Goal: Task Accomplishment & Management: Use online tool/utility

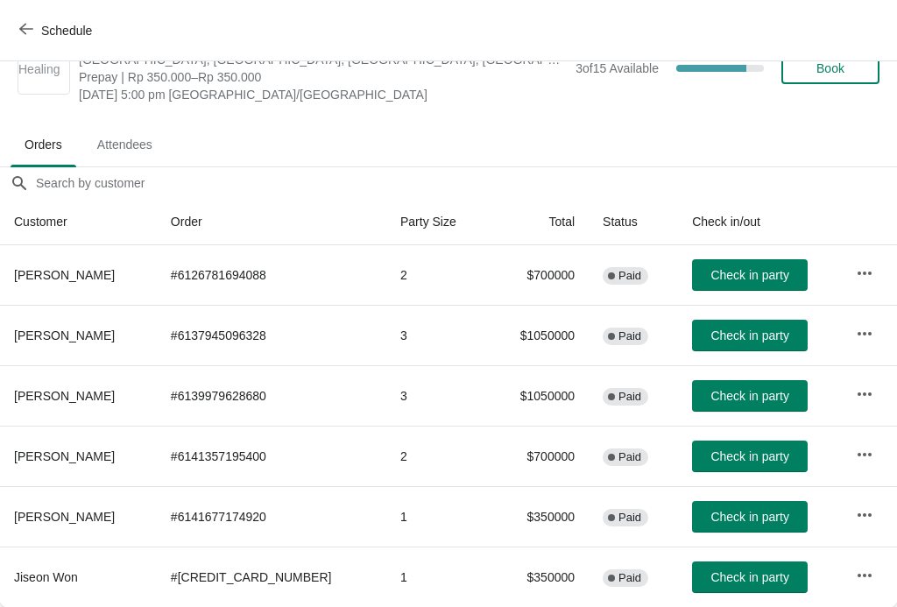
scroll to position [46, 0]
click at [752, 514] on span "Check in party" at bounding box center [749, 517] width 78 height 14
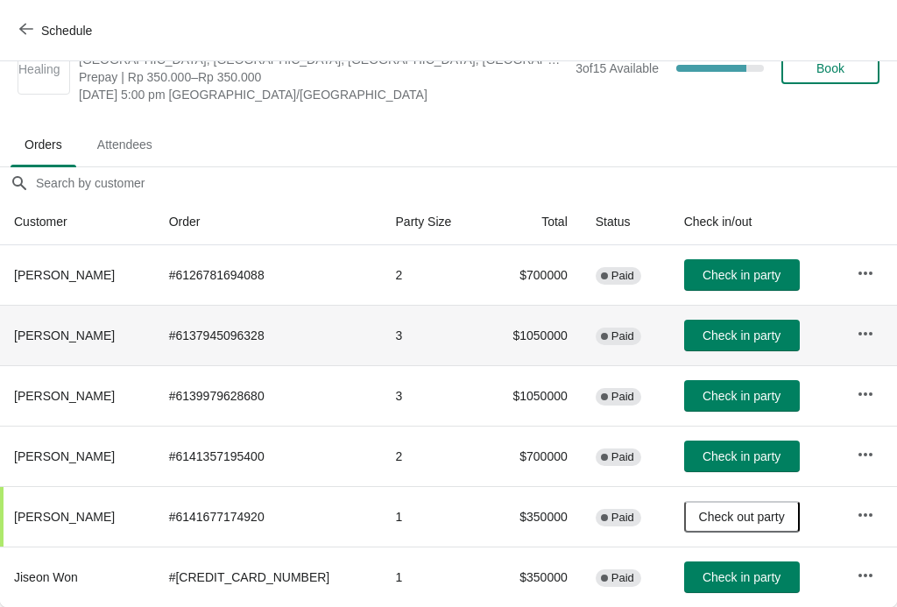
click at [732, 324] on button "Check in party" at bounding box center [742, 336] width 116 height 32
click at [727, 336] on span "Check in party" at bounding box center [741, 335] width 78 height 14
click at [743, 396] on span "Check in party" at bounding box center [741, 396] width 78 height 14
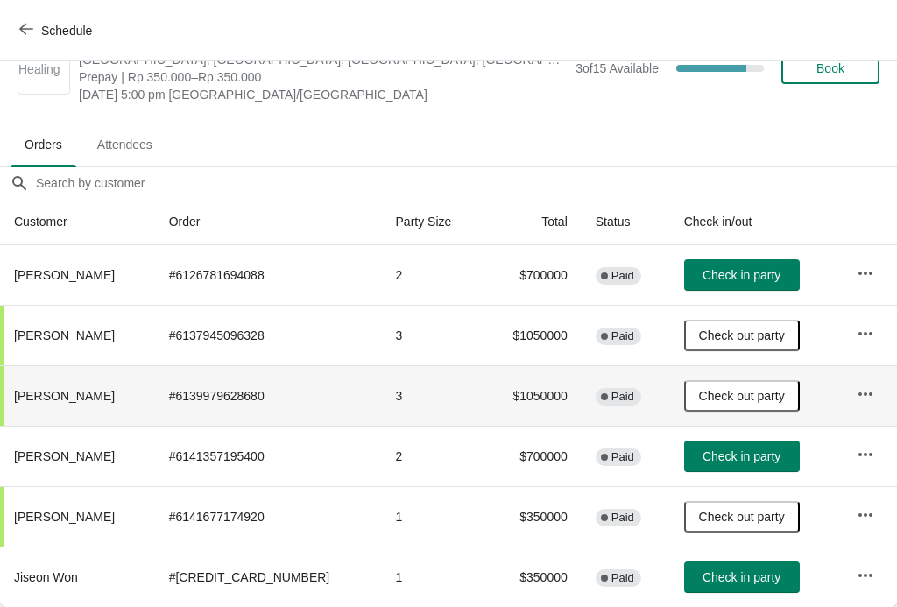
click at [20, 16] on button "Schedule" at bounding box center [57, 31] width 97 height 32
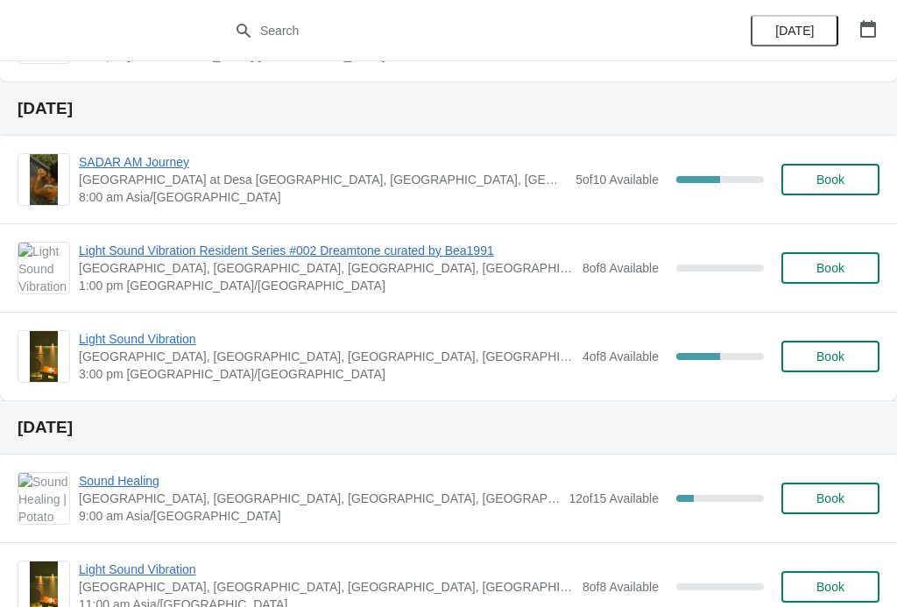
scroll to position [605, 0]
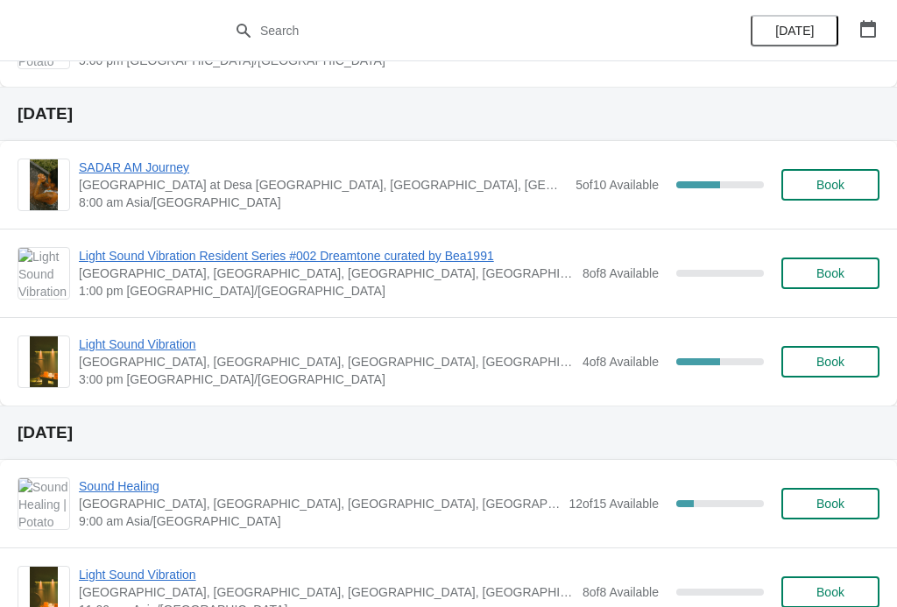
click at [700, 355] on div "4 of 8 Available 50 %" at bounding box center [672, 362] width 181 height 32
click at [185, 335] on span "Light Sound Vibration" at bounding box center [326, 344] width 495 height 18
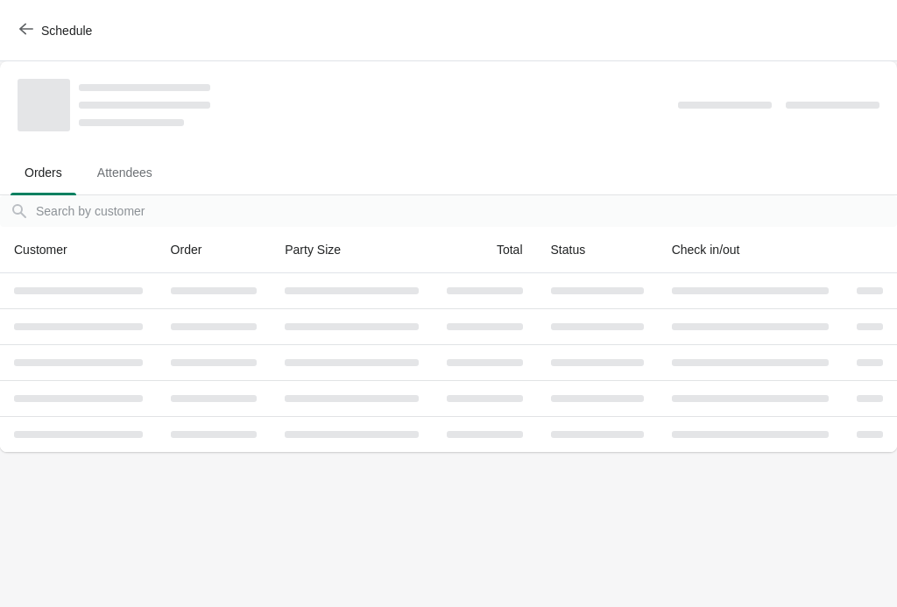
scroll to position [0, 0]
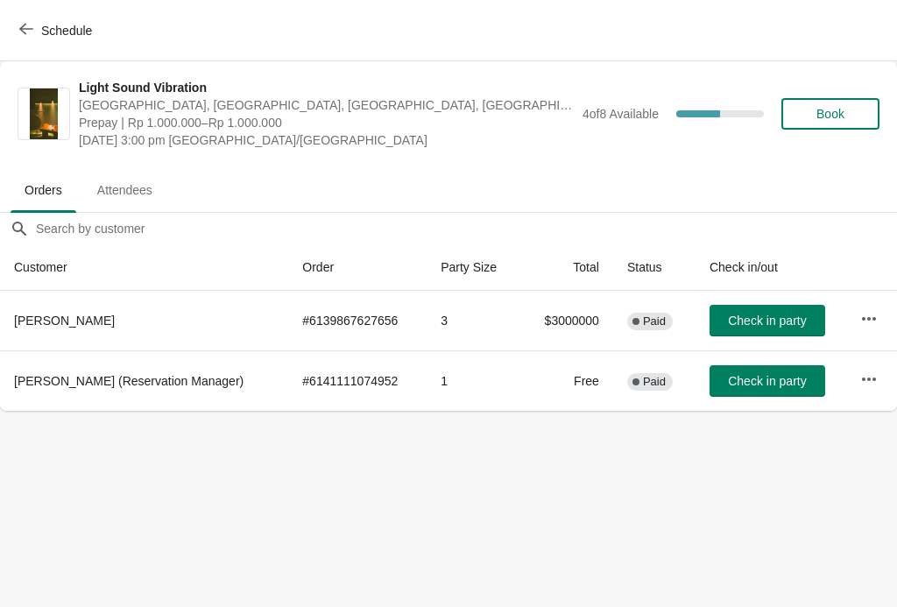
click at [29, 31] on icon "button" at bounding box center [26, 29] width 14 height 14
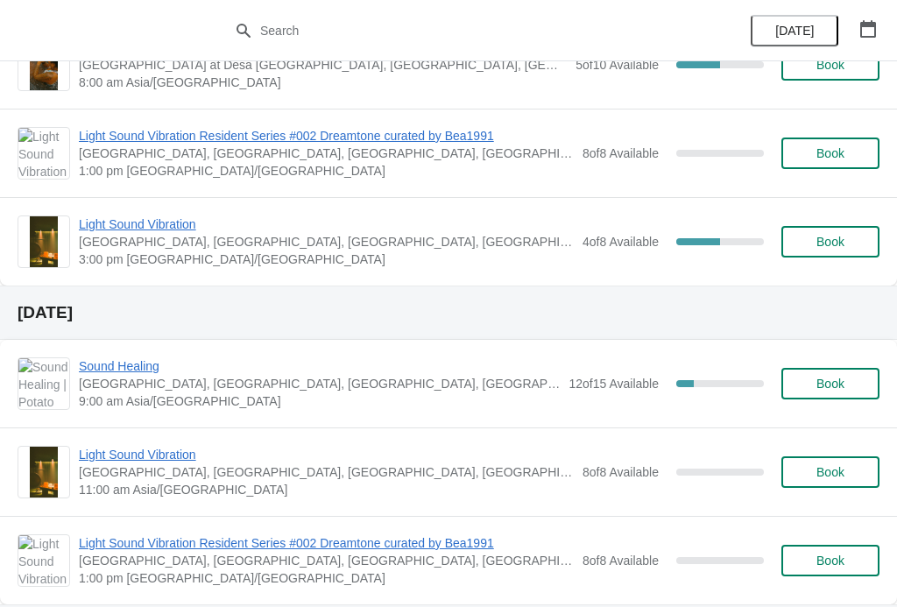
scroll to position [723, 0]
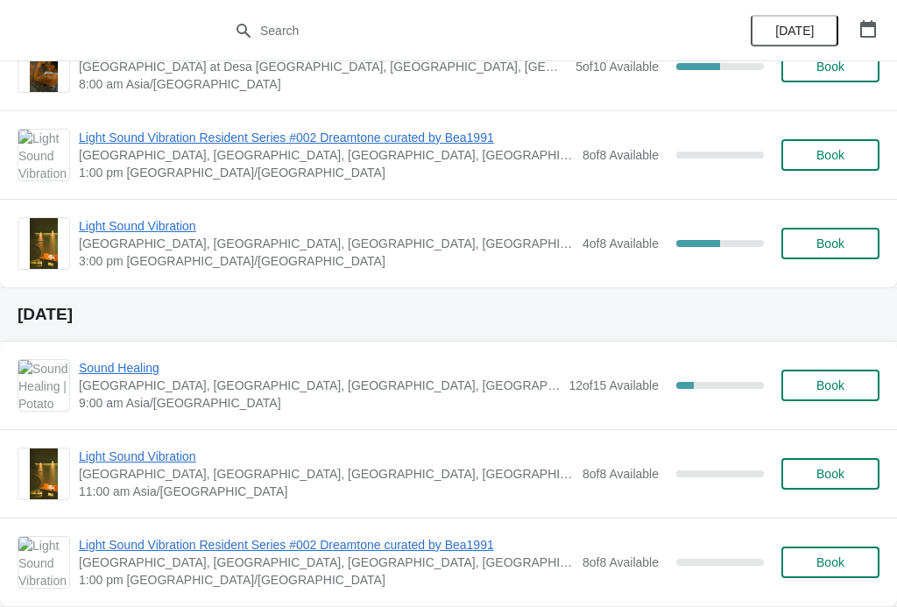
click at [137, 362] on span "Sound Healing" at bounding box center [319, 368] width 481 height 18
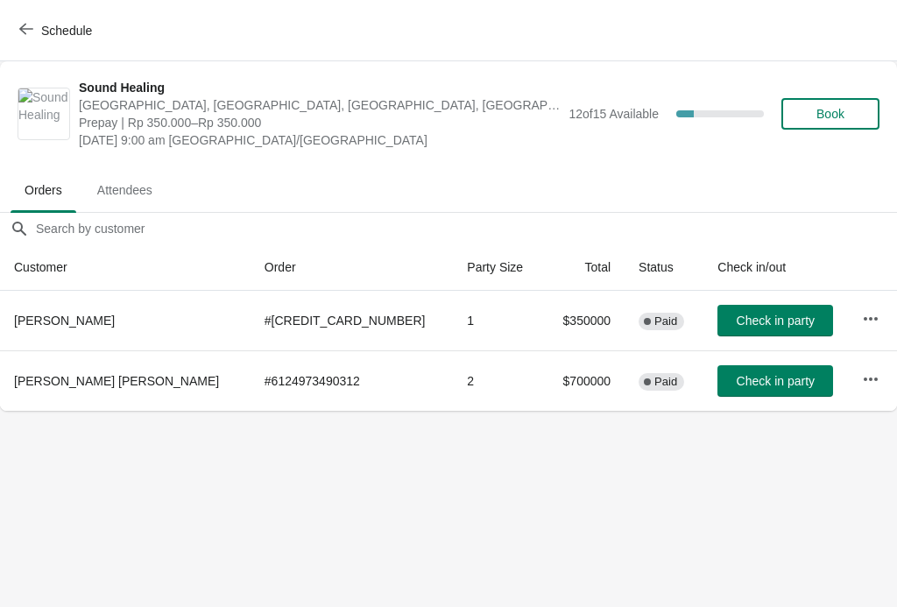
click at [36, 34] on span "Schedule" at bounding box center [57, 30] width 69 height 17
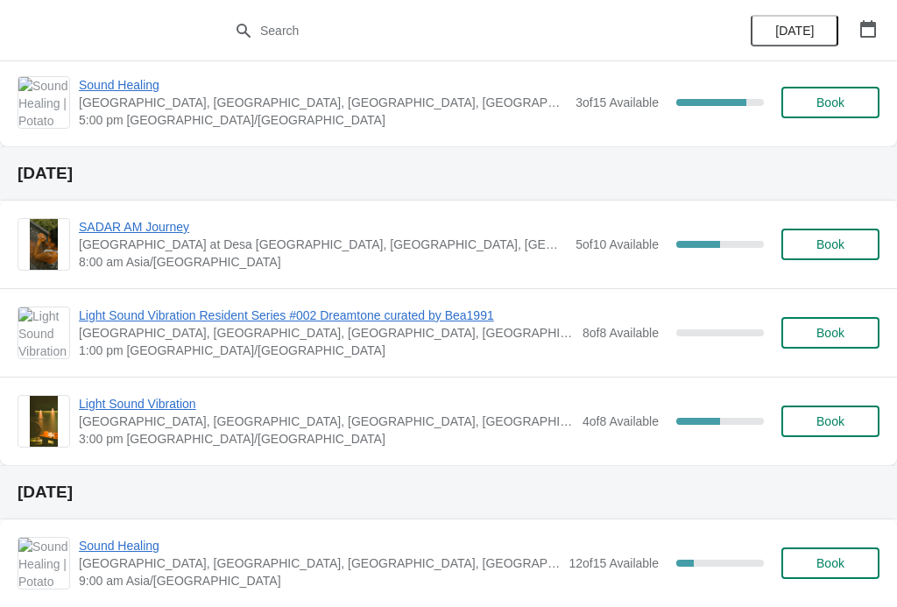
scroll to position [550, 0]
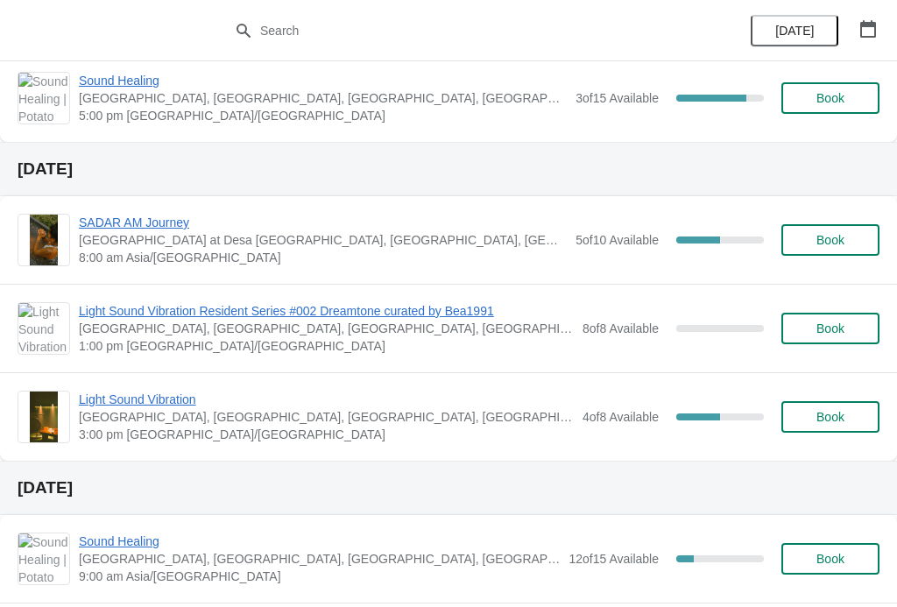
click at [179, 394] on span "Light Sound Vibration" at bounding box center [326, 400] width 495 height 18
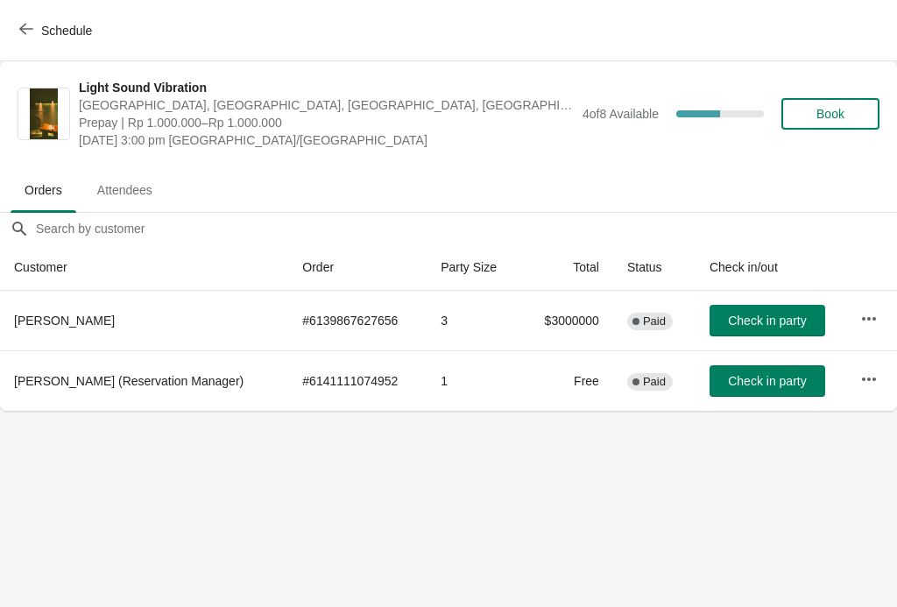
scroll to position [0, 0]
click at [25, 28] on icon "button" at bounding box center [26, 29] width 14 height 14
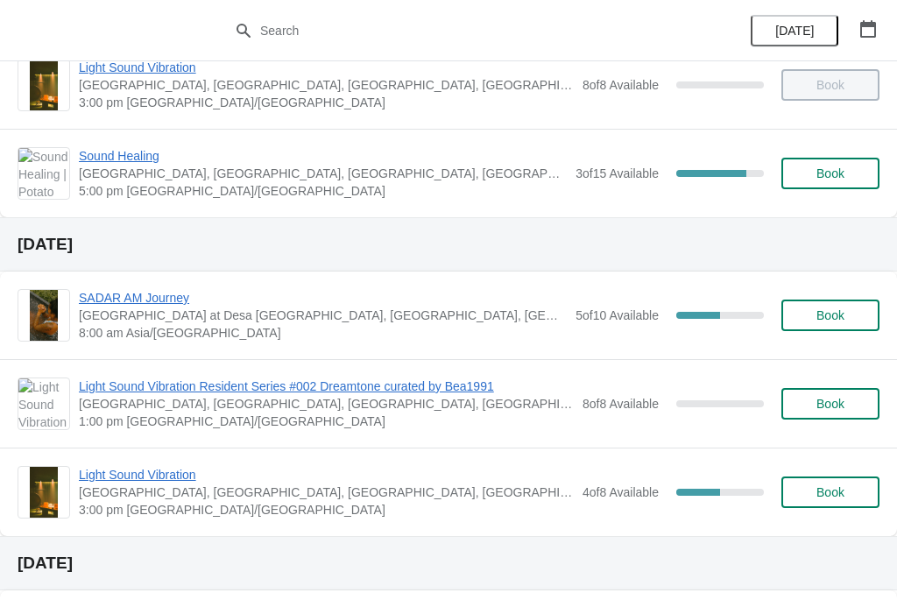
scroll to position [478, 0]
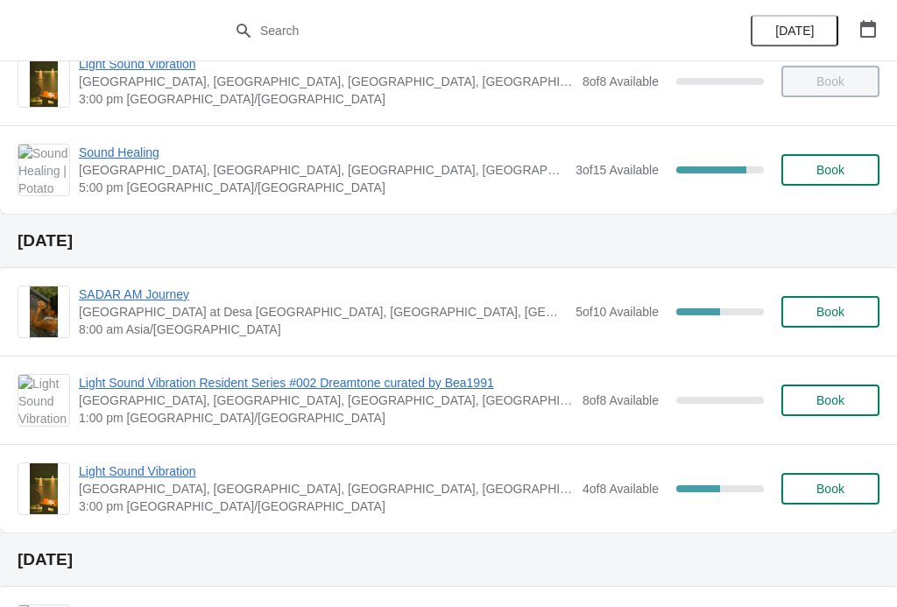
click at [178, 467] on span "Light Sound Vibration" at bounding box center [326, 471] width 495 height 18
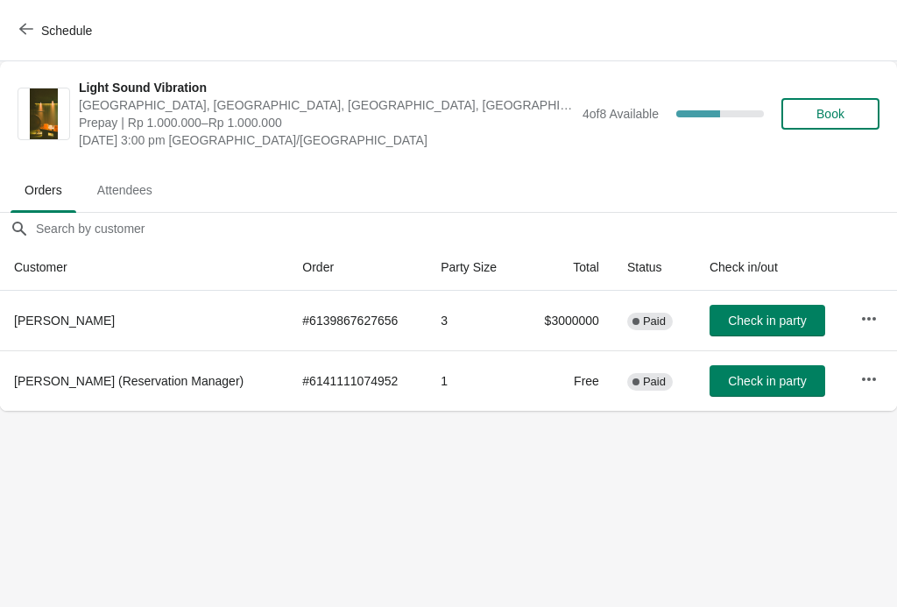
click at [27, 25] on icon "button" at bounding box center [26, 29] width 14 height 14
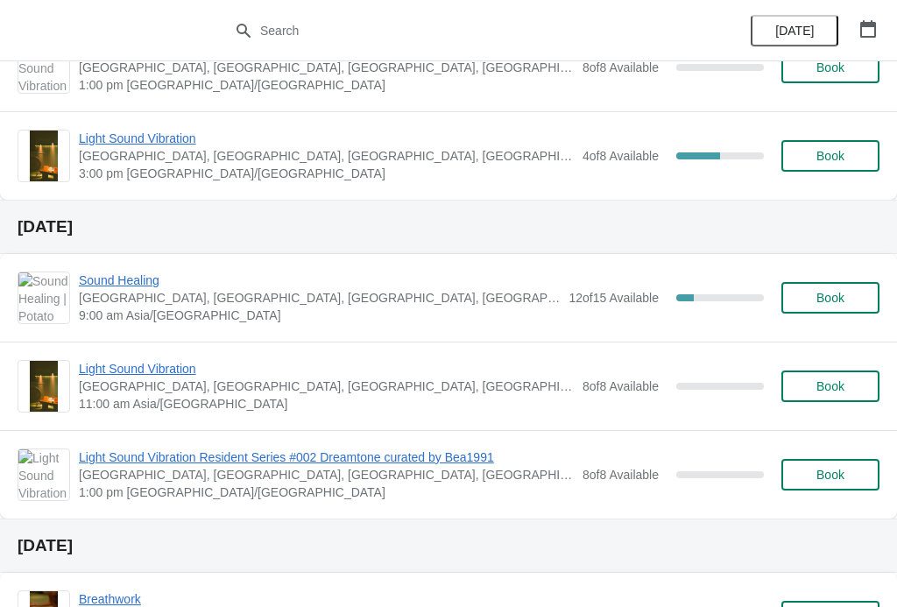
scroll to position [810, 0]
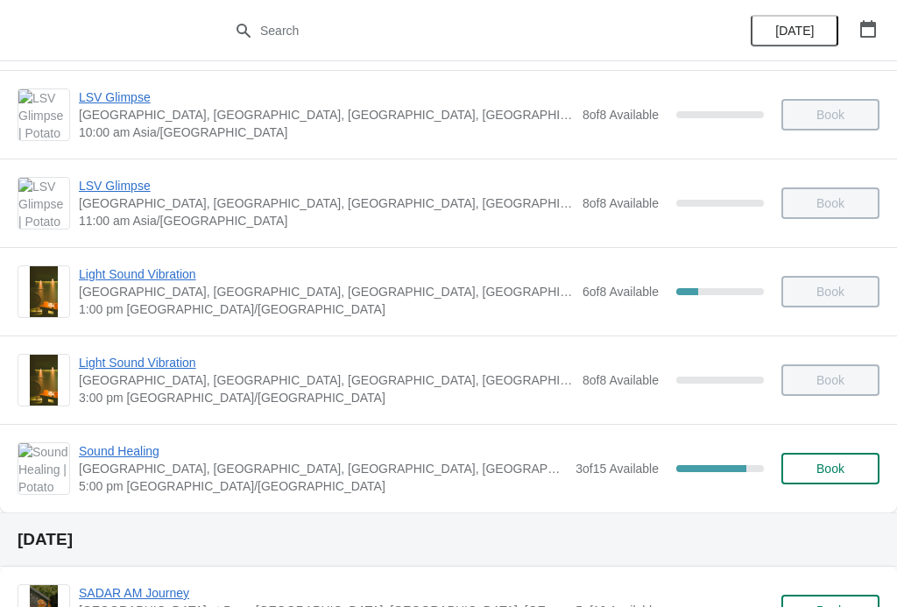
scroll to position [185, 0]
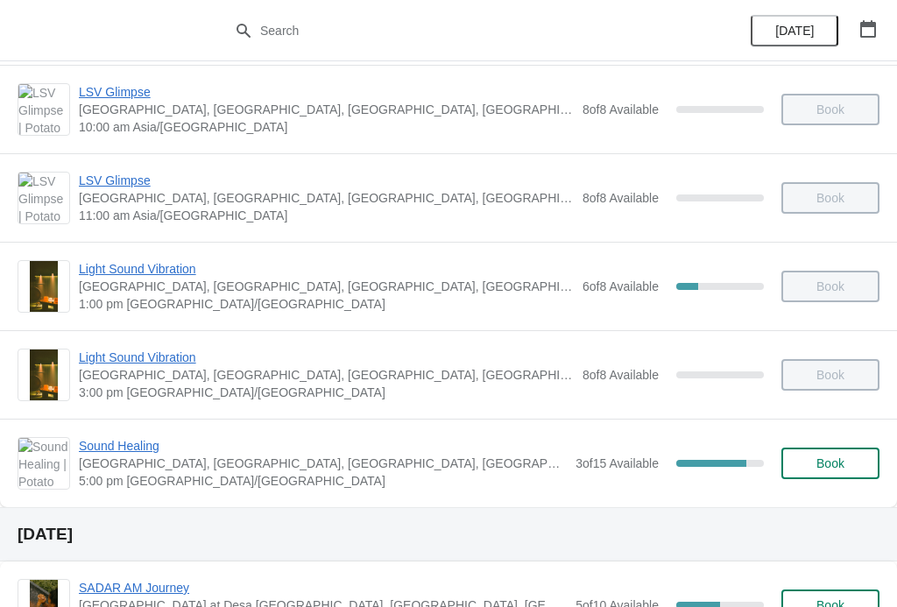
click at [148, 437] on span "Sound Healing" at bounding box center [323, 446] width 488 height 18
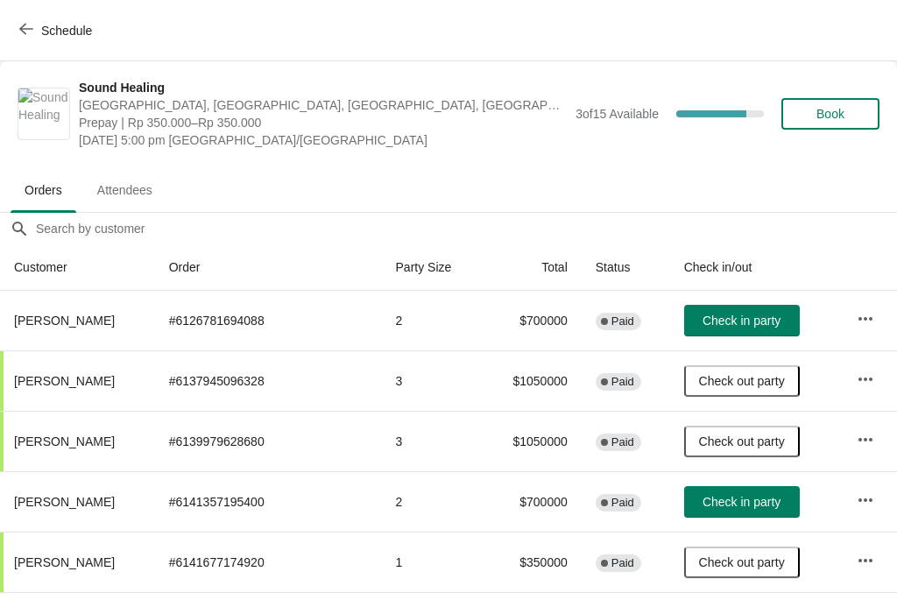
scroll to position [0, 0]
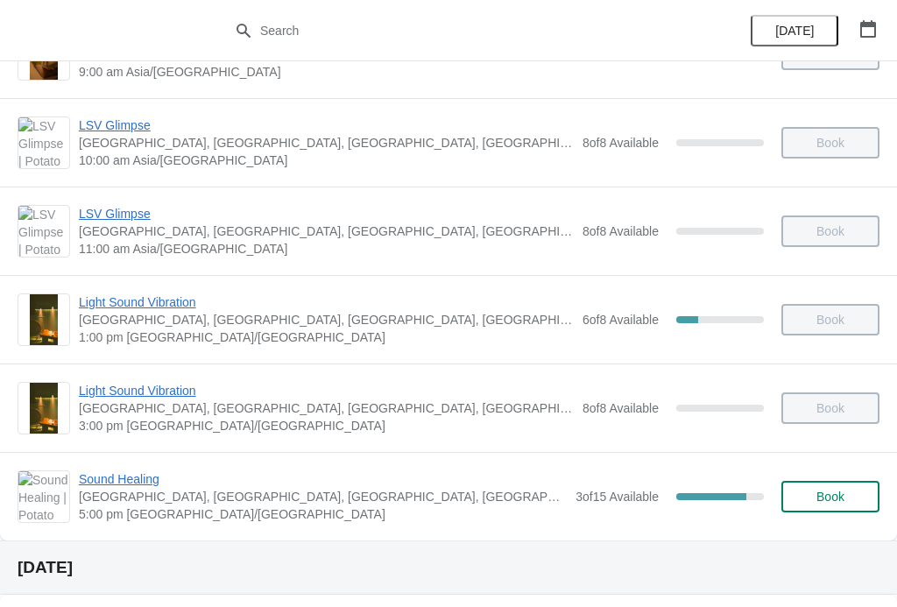
scroll to position [155, 0]
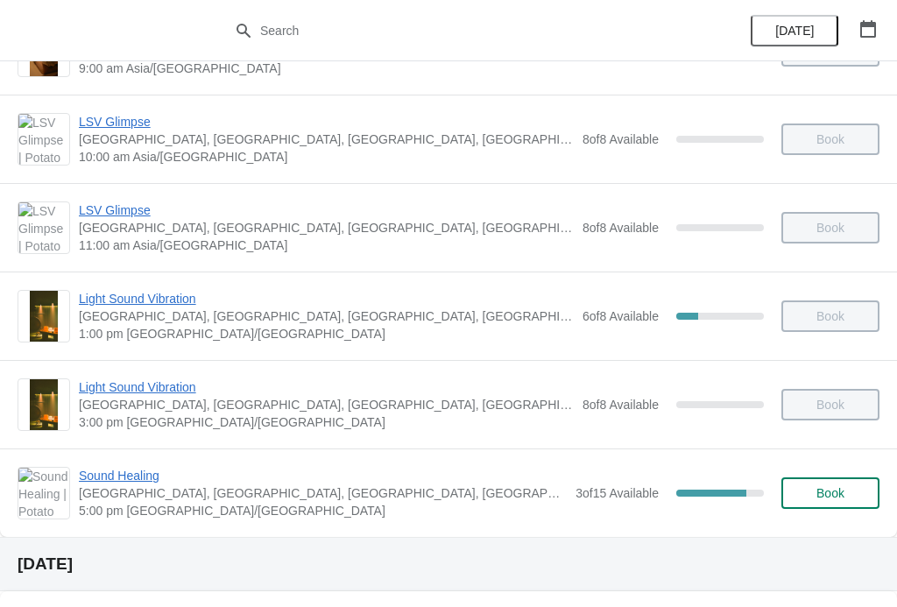
click at [118, 467] on span "Sound Healing" at bounding box center [323, 476] width 488 height 18
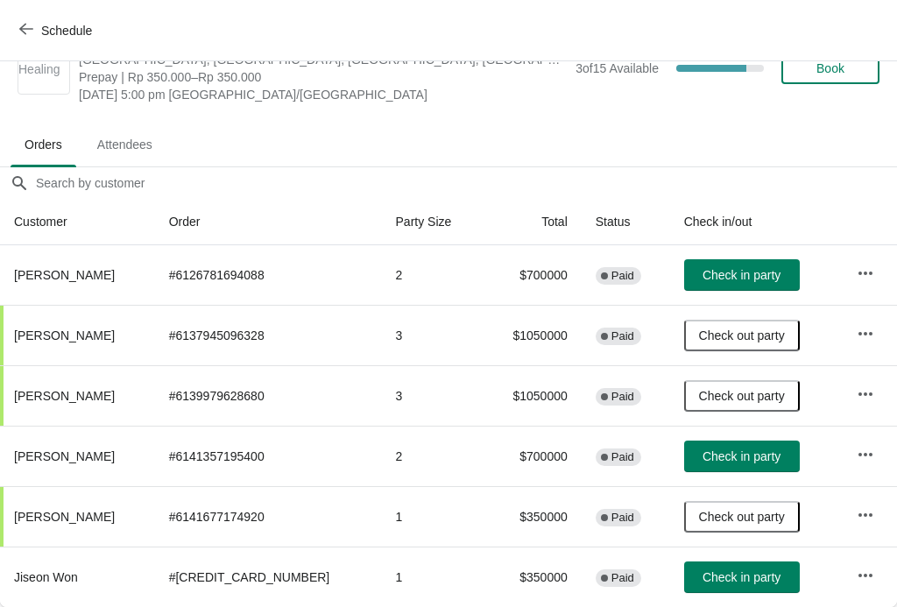
scroll to position [46, 0]
click at [771, 306] on td "Check out party" at bounding box center [756, 335] width 172 height 60
click at [756, 278] on span "Check in party" at bounding box center [741, 275] width 78 height 14
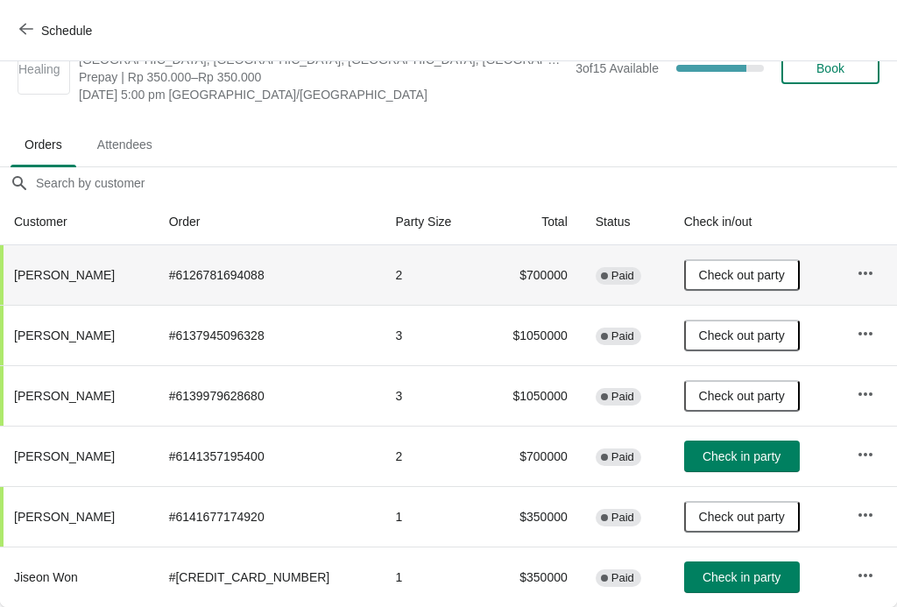
click at [735, 581] on span "Check in party" at bounding box center [741, 577] width 78 height 14
